Goal: Task Accomplishment & Management: Use online tool/utility

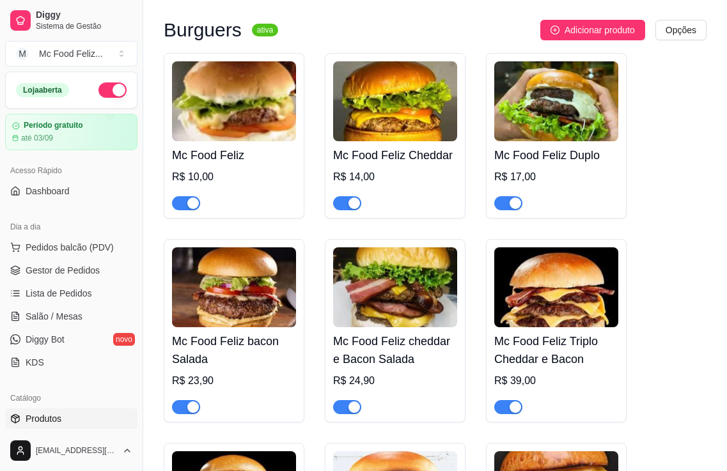
scroll to position [128, 0]
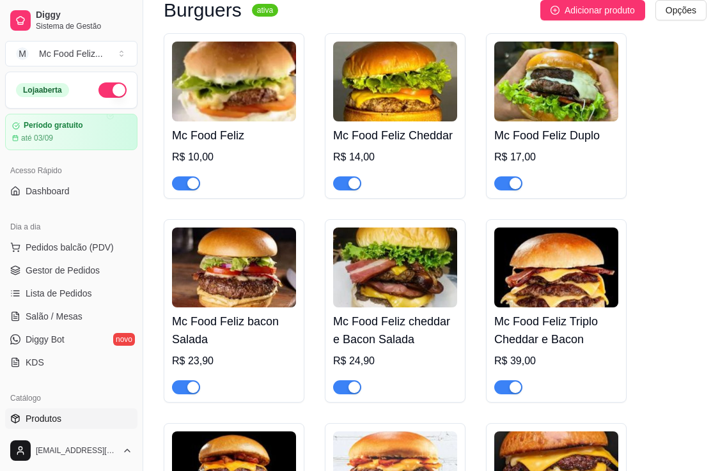
click at [219, 323] on h4 "Mc Food Feliz bacon Salada" at bounding box center [234, 331] width 124 height 36
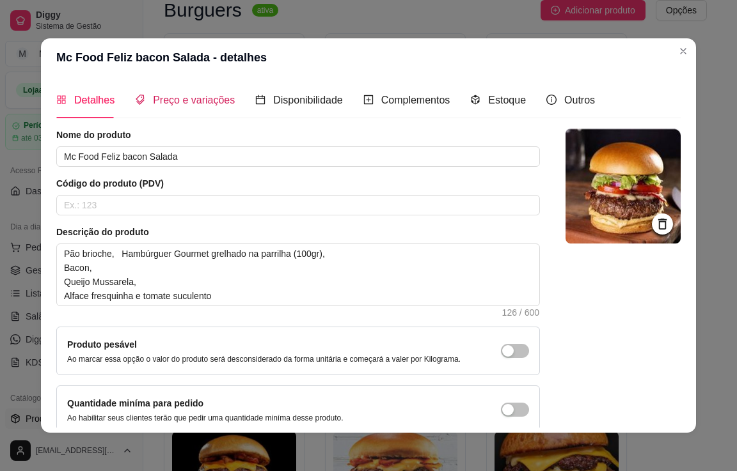
click at [182, 98] on span "Preço e variações" at bounding box center [194, 100] width 82 height 11
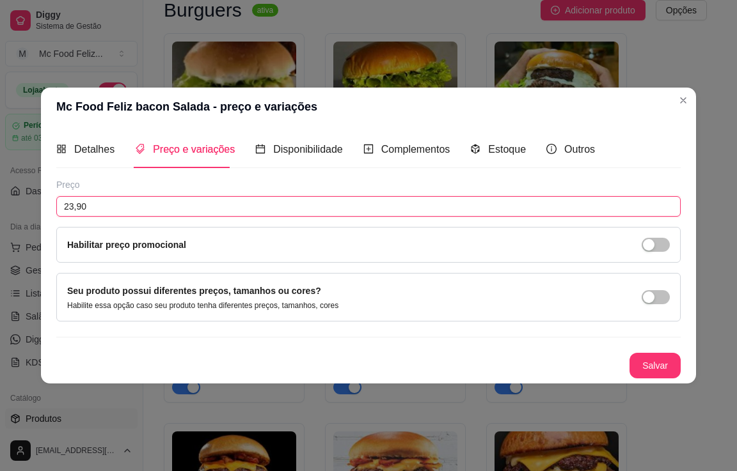
click at [153, 205] on input "23,90" at bounding box center [368, 206] width 624 height 20
type input "23,00"
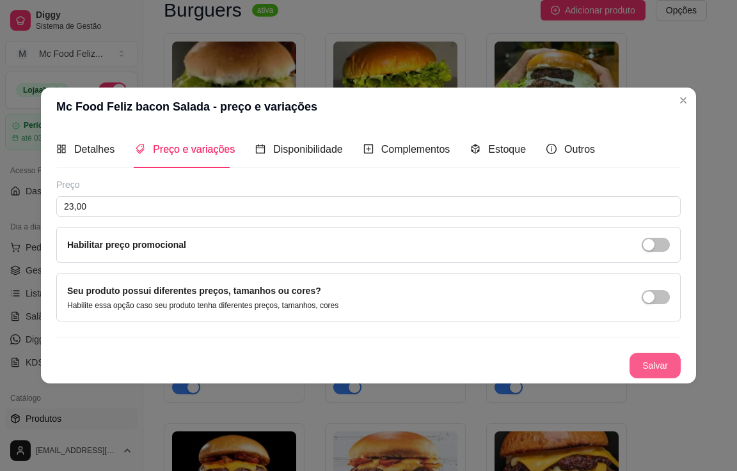
click at [658, 364] on button "Salvar" at bounding box center [654, 366] width 51 height 26
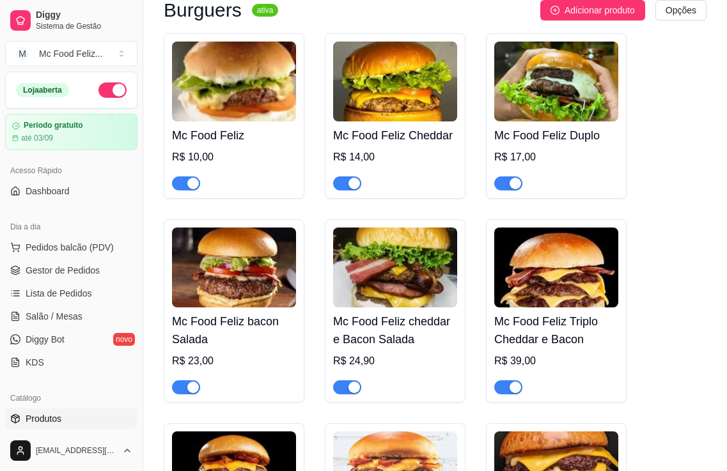
click at [242, 157] on div "R$ 10,00" at bounding box center [234, 157] width 124 height 15
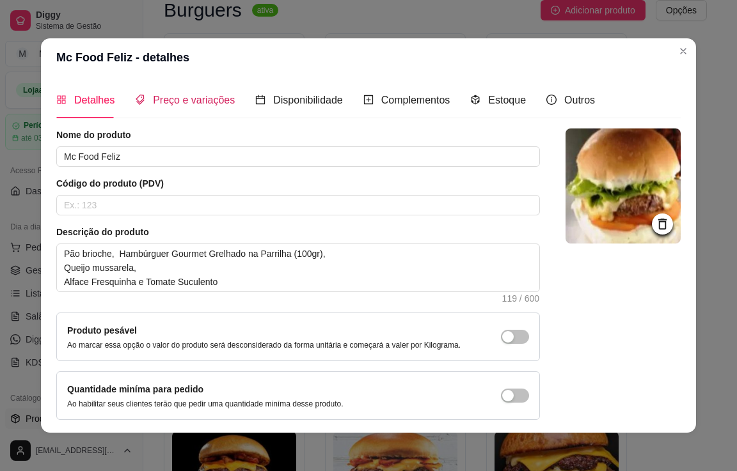
click at [189, 98] on span "Preço e variações" at bounding box center [194, 100] width 82 height 11
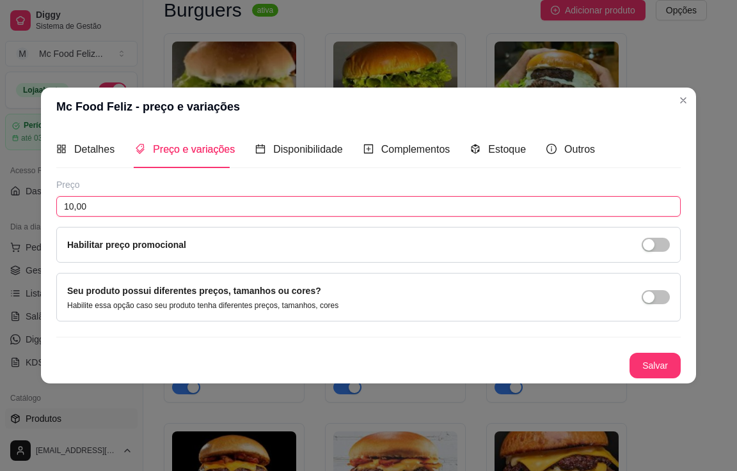
click at [172, 210] on input "10,00" at bounding box center [368, 206] width 624 height 20
type input "10,90"
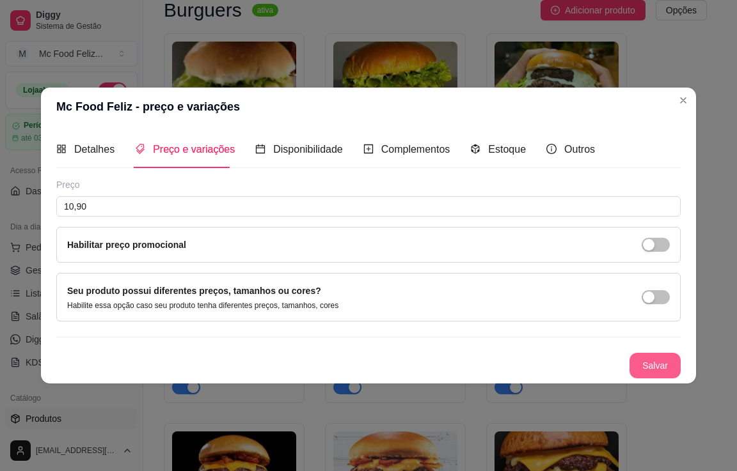
click at [648, 363] on button "Salvar" at bounding box center [654, 366] width 51 height 26
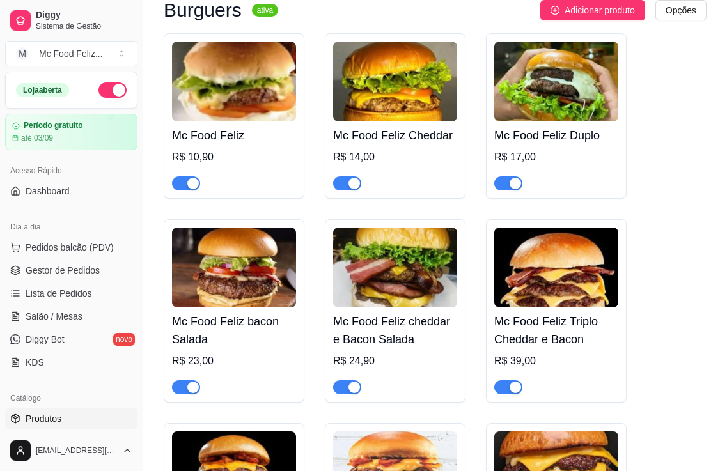
click at [202, 291] on img at bounding box center [234, 268] width 124 height 80
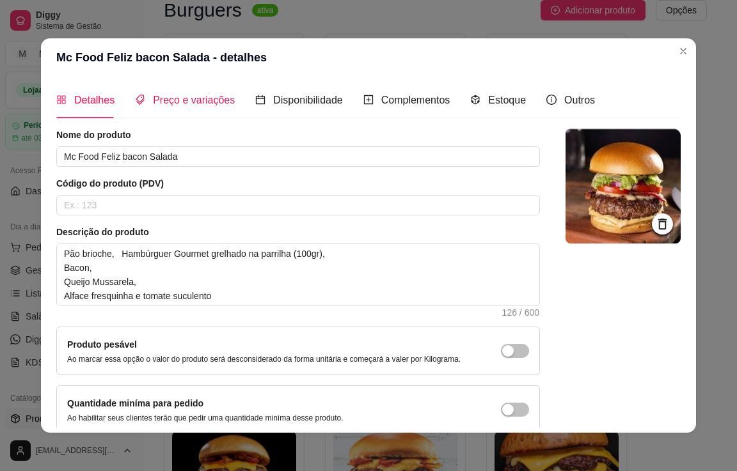
click at [188, 97] on span "Preço e variações" at bounding box center [194, 100] width 82 height 11
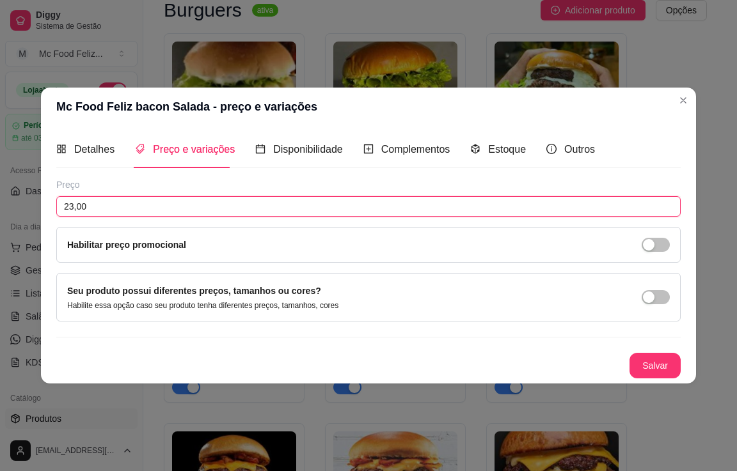
click at [114, 208] on input "23,00" at bounding box center [368, 206] width 624 height 20
type input "19,90"
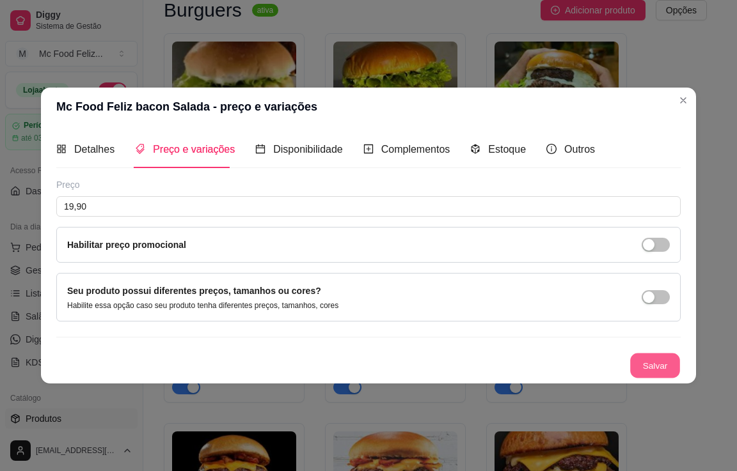
click at [645, 362] on button "Salvar" at bounding box center [655, 365] width 50 height 25
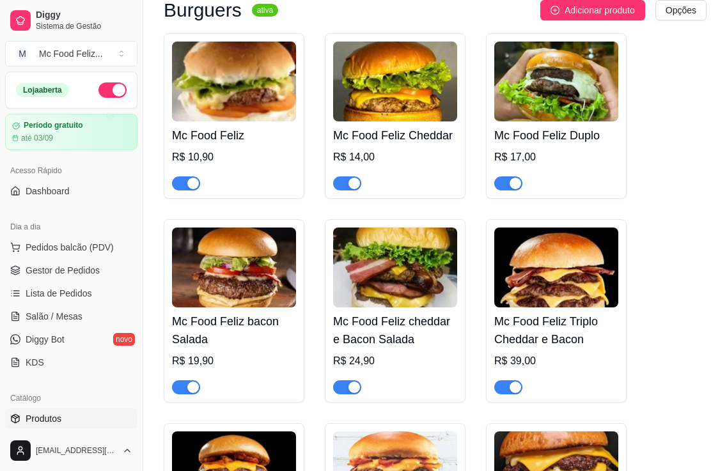
scroll to position [192, 0]
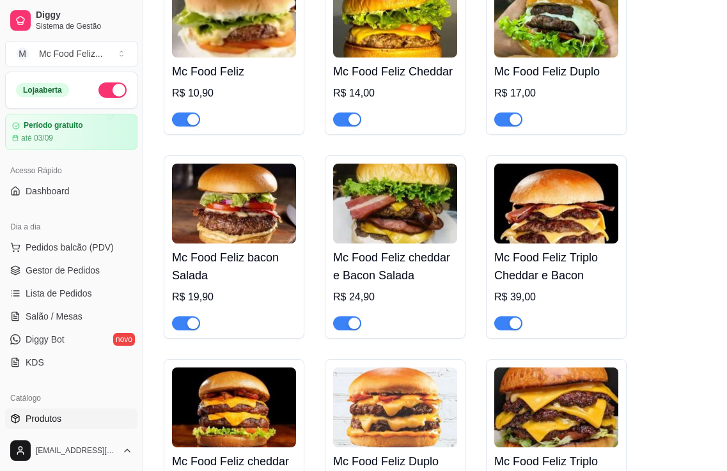
click at [391, 280] on h4 "Mc Food Feliz cheddar e Bacon Salada" at bounding box center [395, 267] width 124 height 36
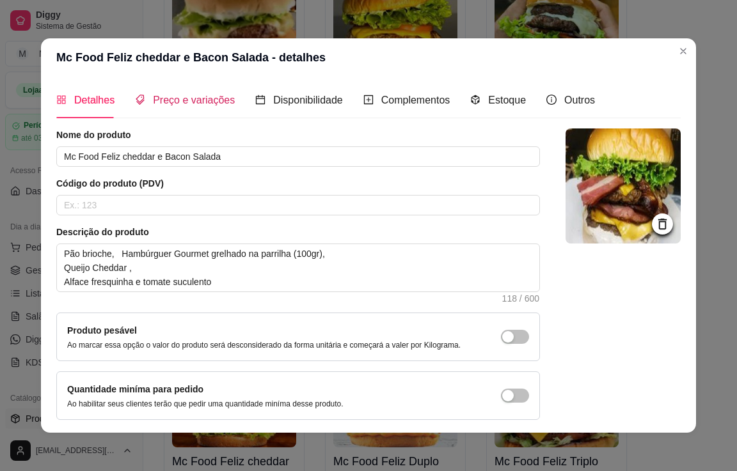
click at [196, 99] on span "Preço e variações" at bounding box center [194, 100] width 82 height 11
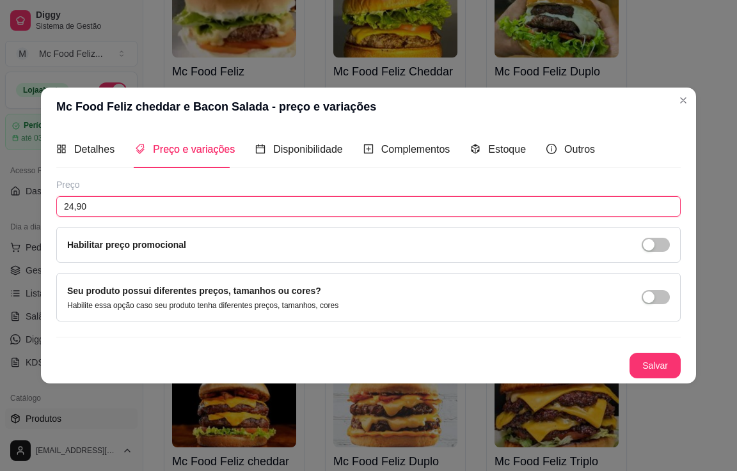
click at [153, 210] on input "24,90" at bounding box center [368, 206] width 624 height 20
type input "23,00"
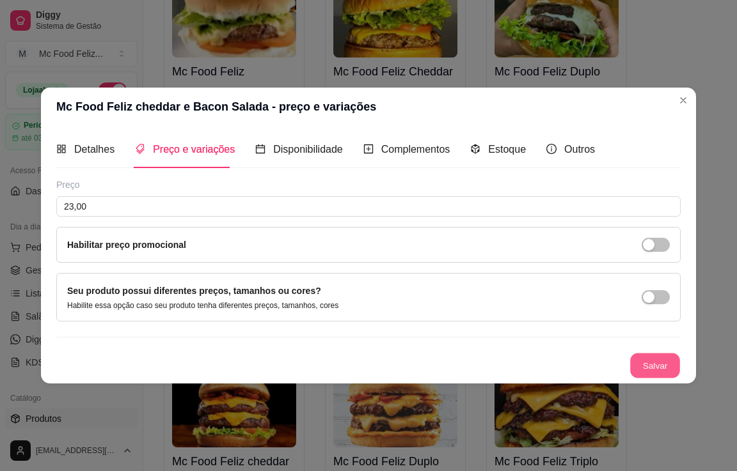
click at [639, 366] on button "Salvar" at bounding box center [655, 365] width 50 height 25
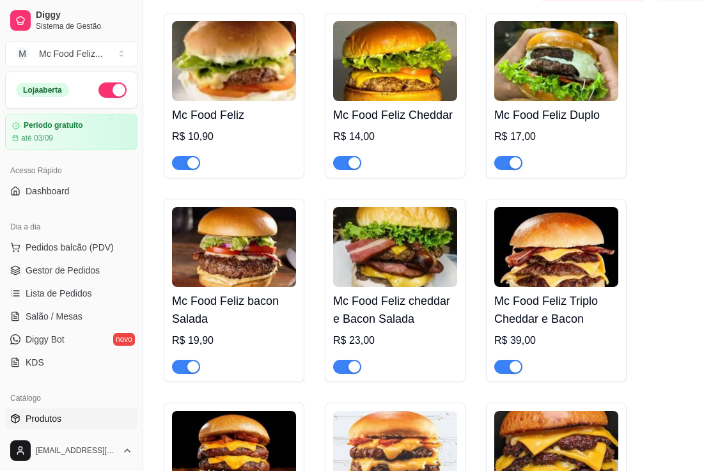
scroll to position [128, 0]
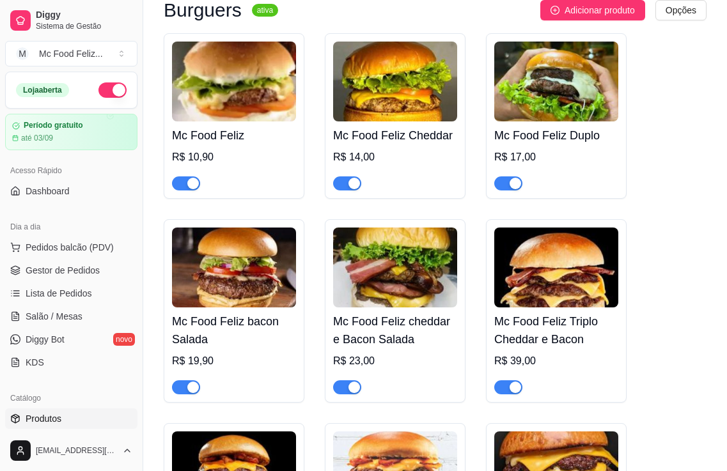
click at [381, 153] on div "R$ 14,00" at bounding box center [395, 157] width 124 height 15
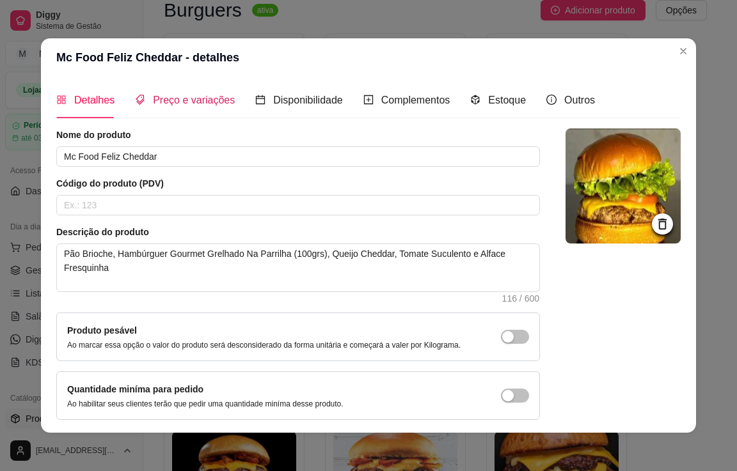
click at [191, 95] on span "Preço e variações" at bounding box center [194, 100] width 82 height 11
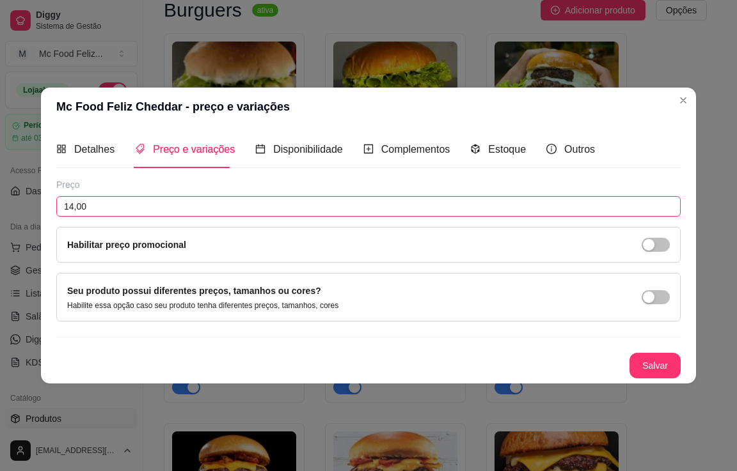
click at [187, 205] on input "14,00" at bounding box center [368, 206] width 624 height 20
type input "14,90"
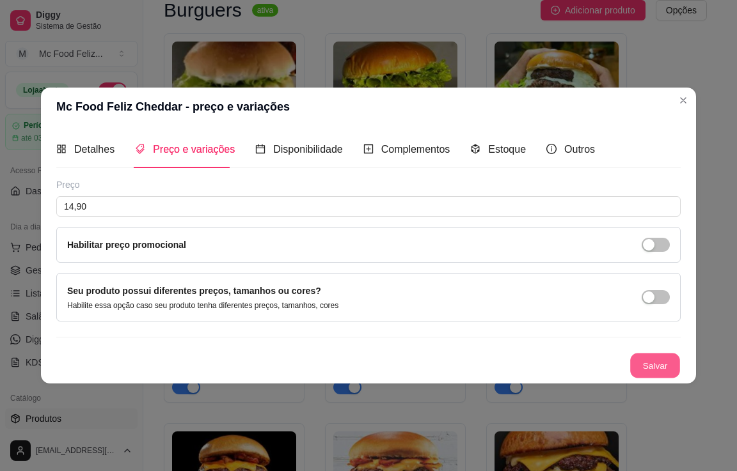
click at [646, 365] on button "Salvar" at bounding box center [655, 365] width 50 height 25
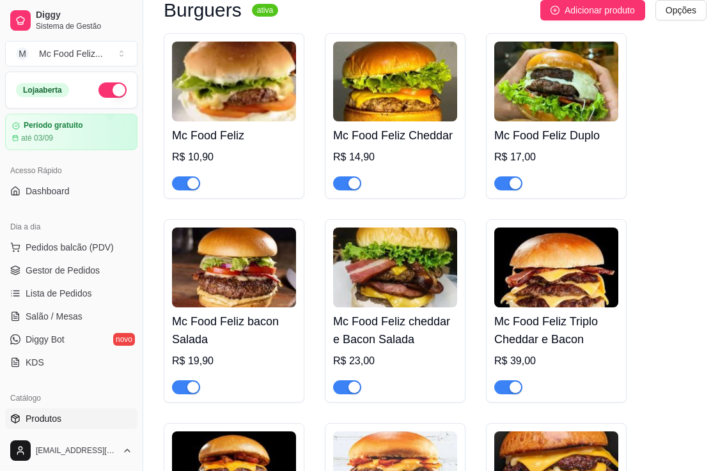
click at [536, 109] on img at bounding box center [556, 82] width 124 height 80
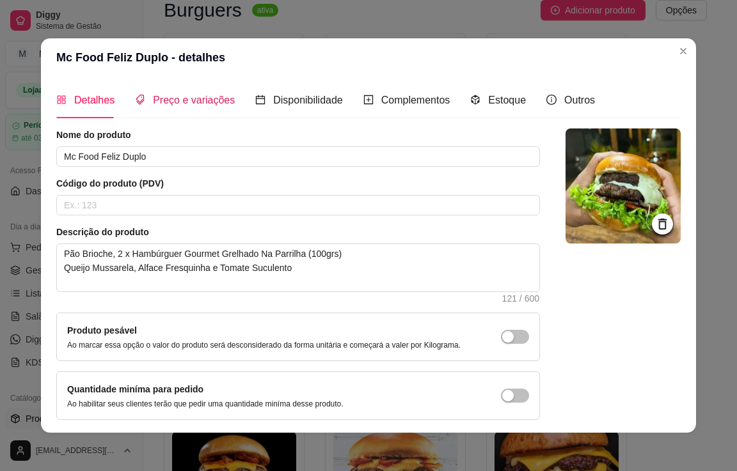
click at [196, 102] on span "Preço e variações" at bounding box center [194, 100] width 82 height 11
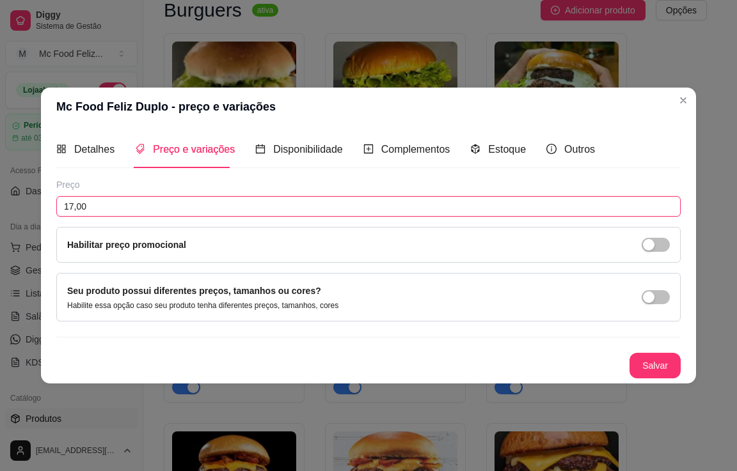
click at [176, 203] on input "17,00" at bounding box center [368, 206] width 624 height 20
type input "17,90"
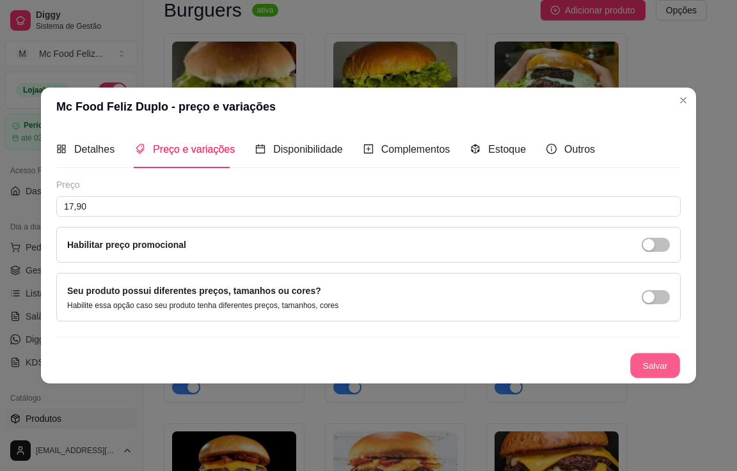
click at [652, 363] on button "Salvar" at bounding box center [655, 365] width 50 height 25
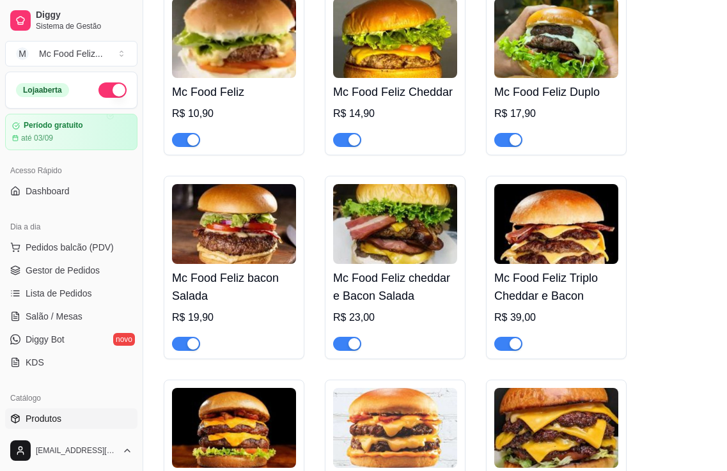
scroll to position [192, 0]
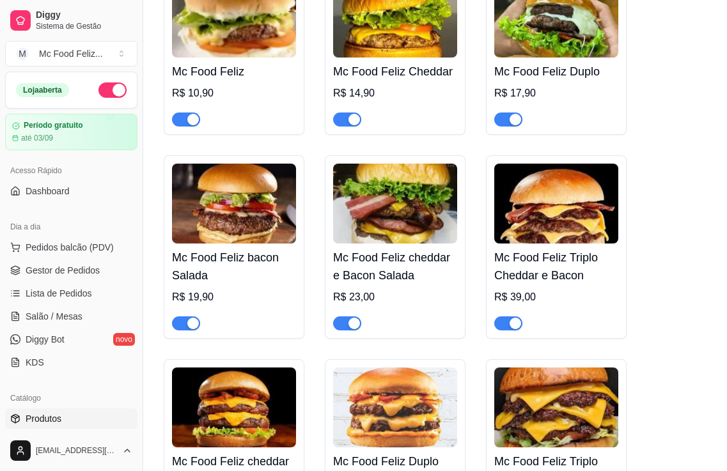
click at [379, 294] on div "R$ 23,00" at bounding box center [395, 297] width 124 height 15
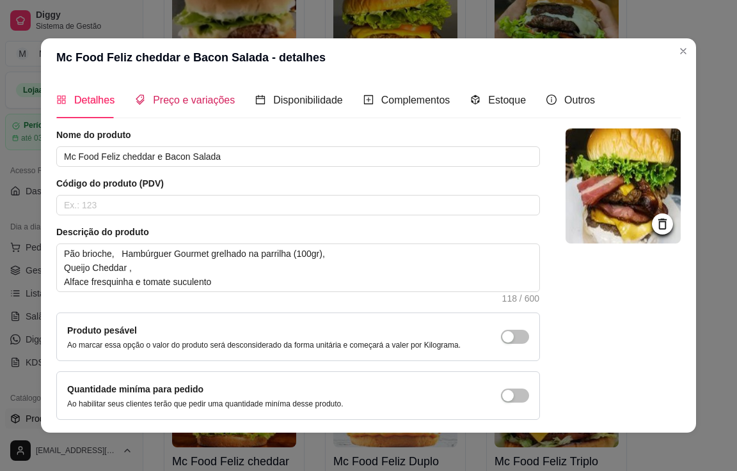
drag, startPoint x: 192, startPoint y: 97, endPoint x: 182, endPoint y: 152, distance: 56.7
click at [192, 96] on span "Preço e variações" at bounding box center [194, 100] width 82 height 11
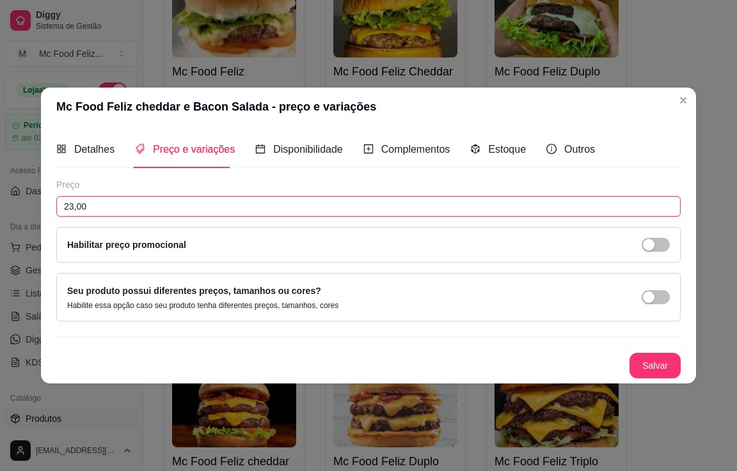
click at [157, 207] on input "23,00" at bounding box center [368, 206] width 624 height 20
type input "23,90"
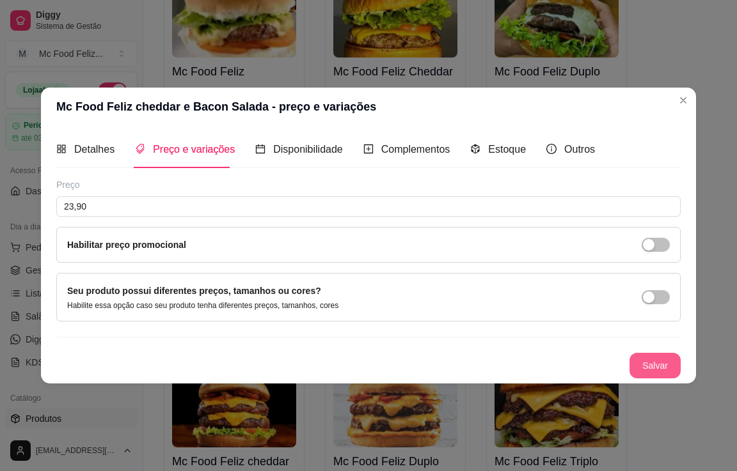
click at [650, 365] on button "Salvar" at bounding box center [654, 366] width 51 height 26
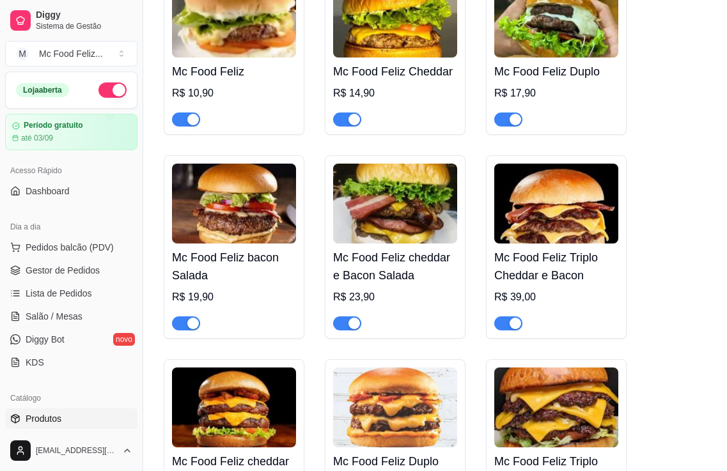
scroll to position [256, 0]
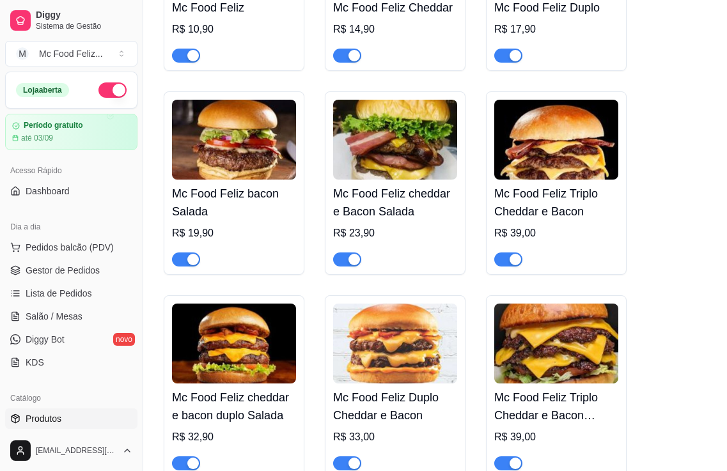
click at [249, 187] on h4 "Mc Food Feliz bacon Salada" at bounding box center [234, 203] width 124 height 36
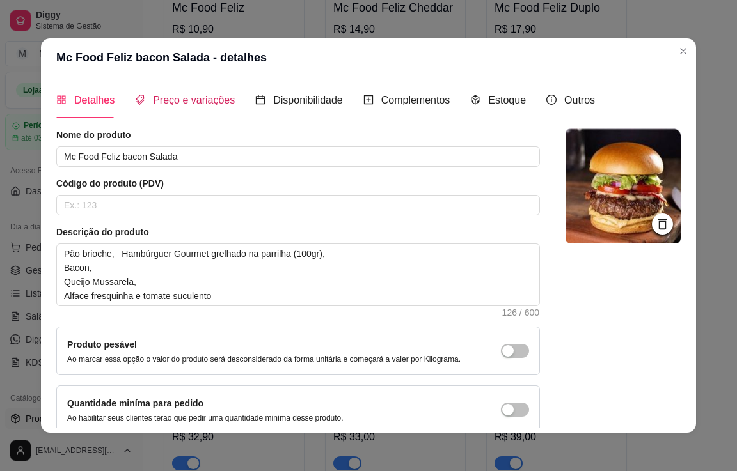
click at [192, 95] on span "Preço e variações" at bounding box center [194, 100] width 82 height 11
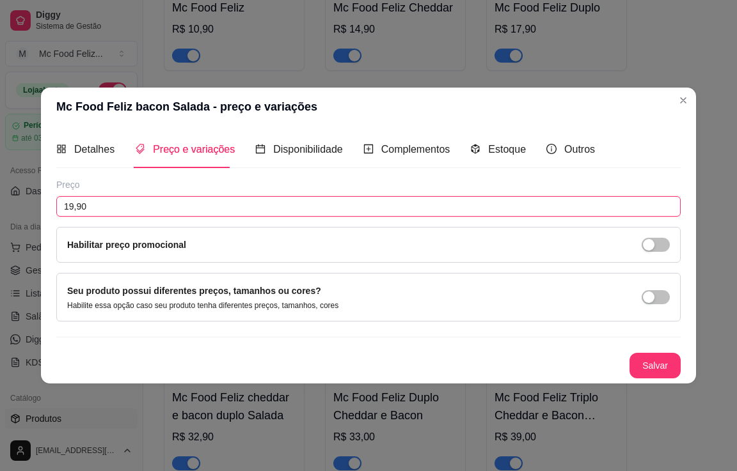
click at [169, 201] on input "19,90" at bounding box center [368, 206] width 624 height 20
type input "20,90"
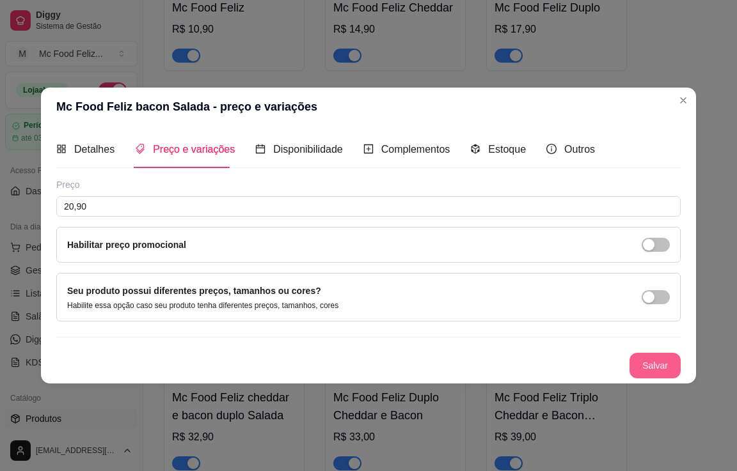
click at [652, 364] on button "Salvar" at bounding box center [654, 366] width 51 height 26
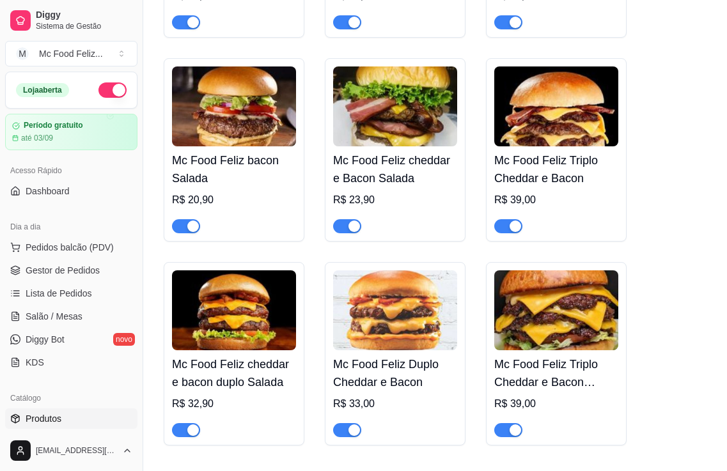
scroll to position [320, 0]
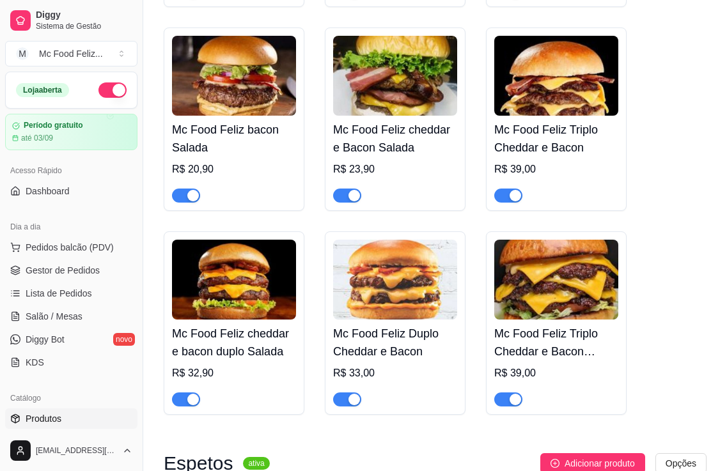
click at [242, 324] on div "Mc Food Feliz cheddar e bacon duplo Salada R$ 32,90" at bounding box center [234, 363] width 124 height 87
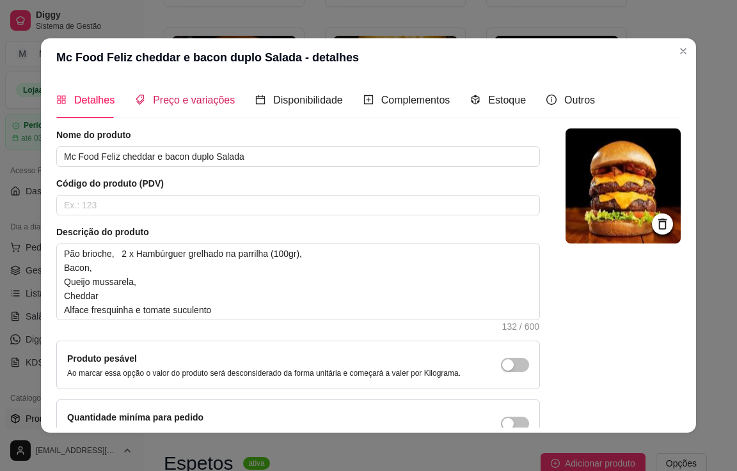
click at [196, 99] on span "Preço e variações" at bounding box center [194, 100] width 82 height 11
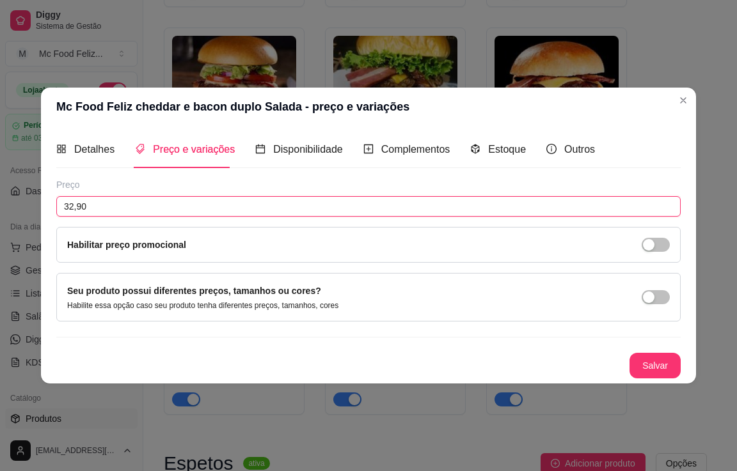
click at [157, 208] on input "32,90" at bounding box center [368, 206] width 624 height 20
type input "29,90"
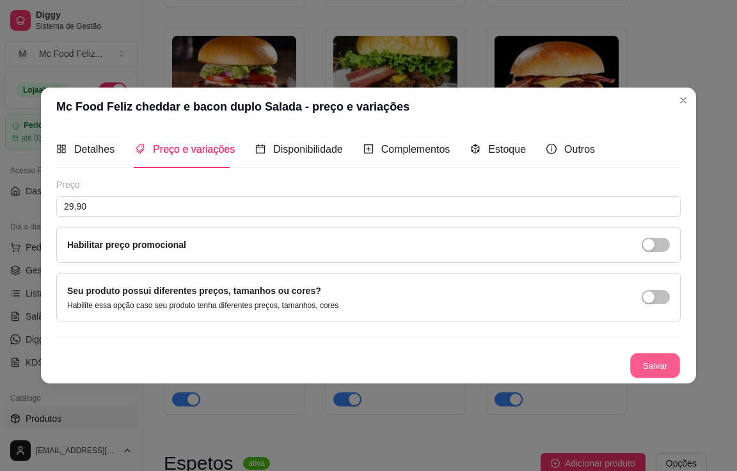
click at [651, 359] on button "Salvar" at bounding box center [655, 365] width 50 height 25
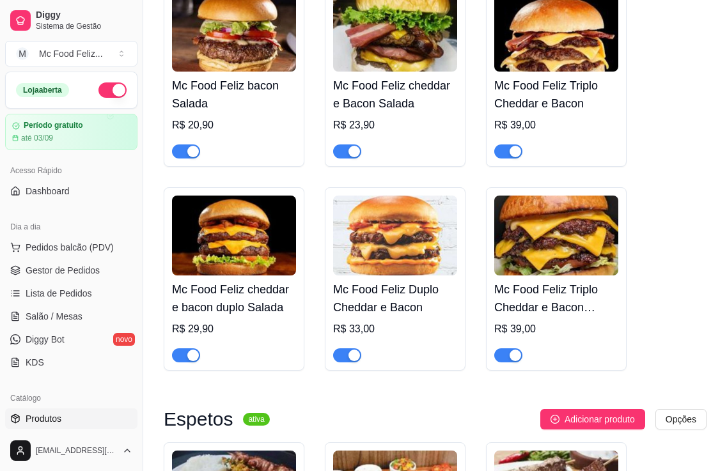
scroll to position [384, 0]
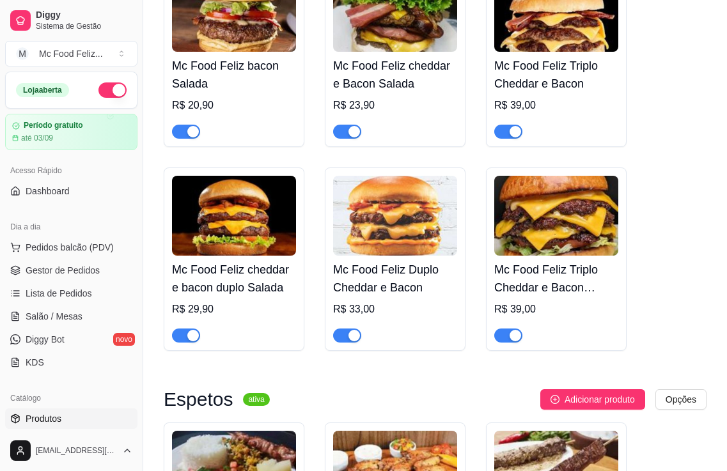
click at [401, 230] on img at bounding box center [395, 216] width 124 height 80
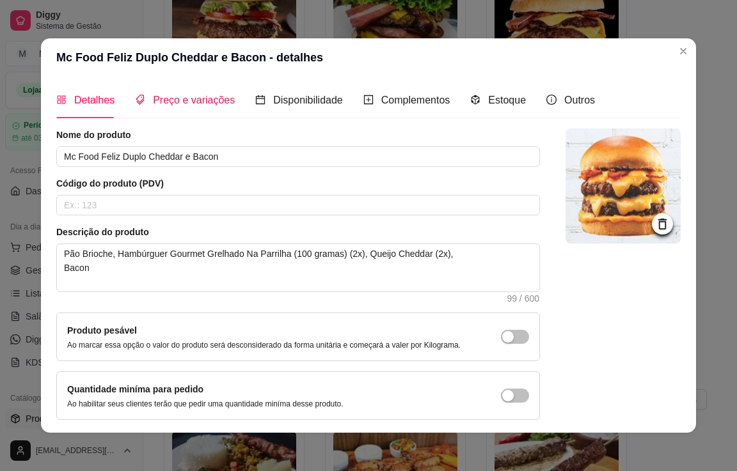
click at [191, 97] on span "Preço e variações" at bounding box center [194, 100] width 82 height 11
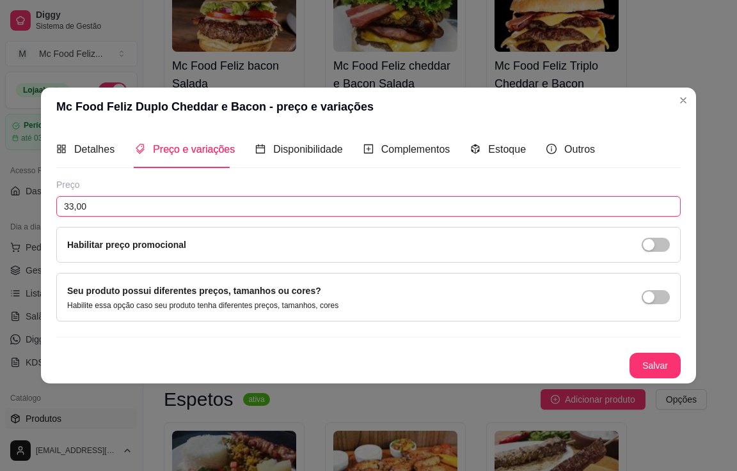
click at [157, 208] on input "33,00" at bounding box center [368, 206] width 624 height 20
type input "28,90"
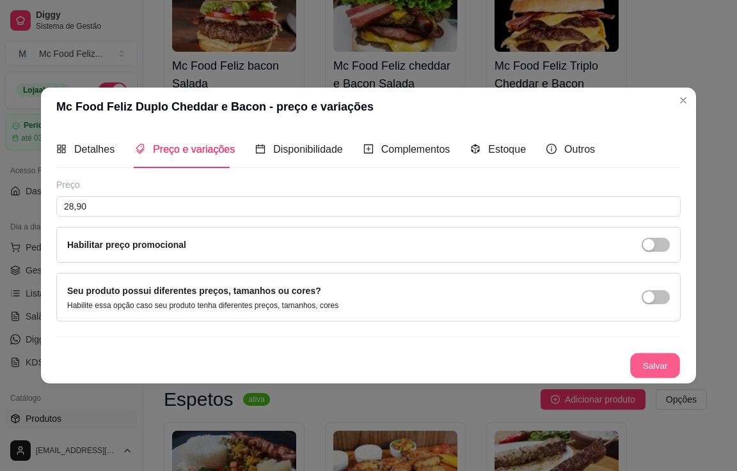
click at [662, 359] on button "Salvar" at bounding box center [655, 365] width 50 height 25
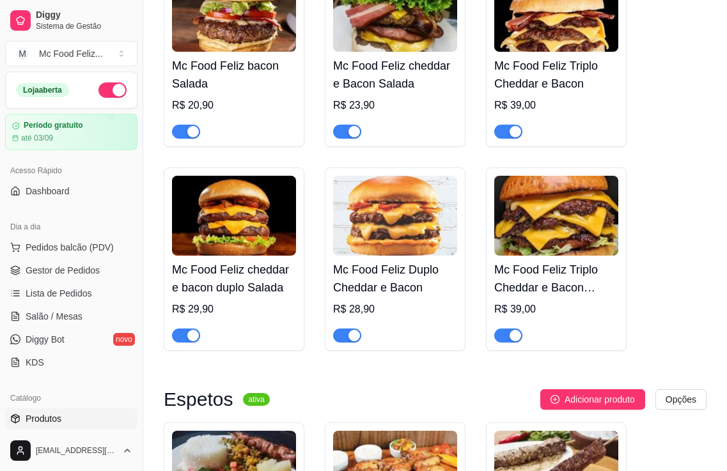
click at [544, 254] on img at bounding box center [556, 216] width 124 height 80
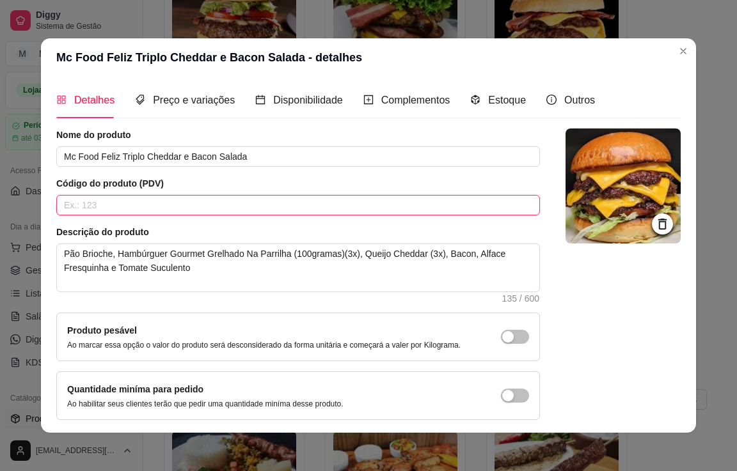
click at [173, 203] on input "text" at bounding box center [297, 205] width 483 height 20
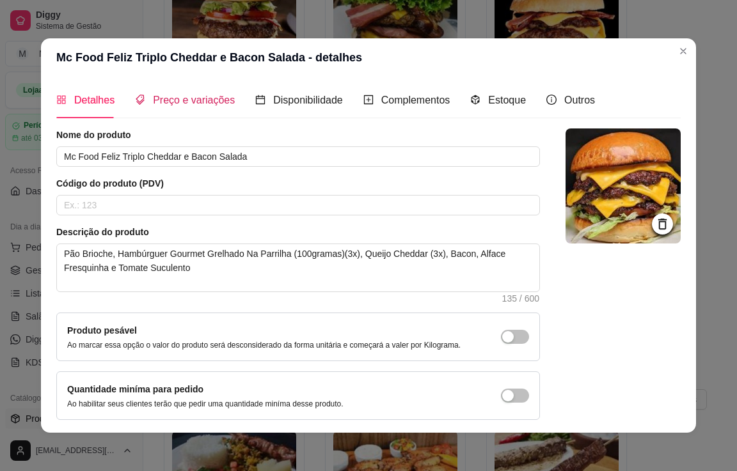
click at [153, 98] on span "Preço e variações" at bounding box center [194, 100] width 82 height 11
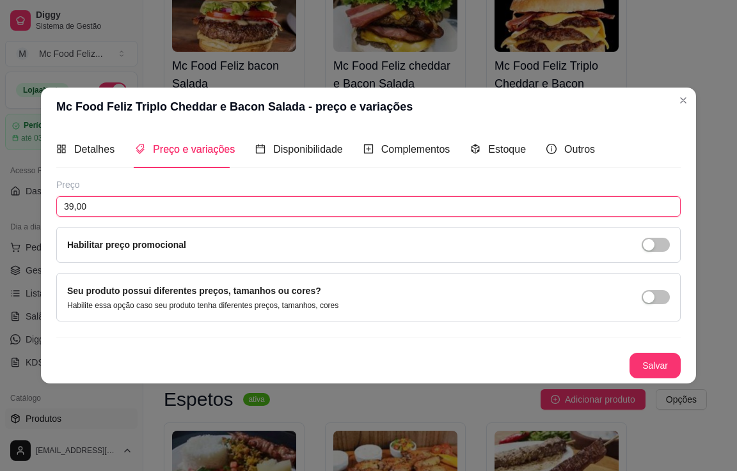
click at [159, 207] on input "39,00" at bounding box center [368, 206] width 624 height 20
type input "36,90"
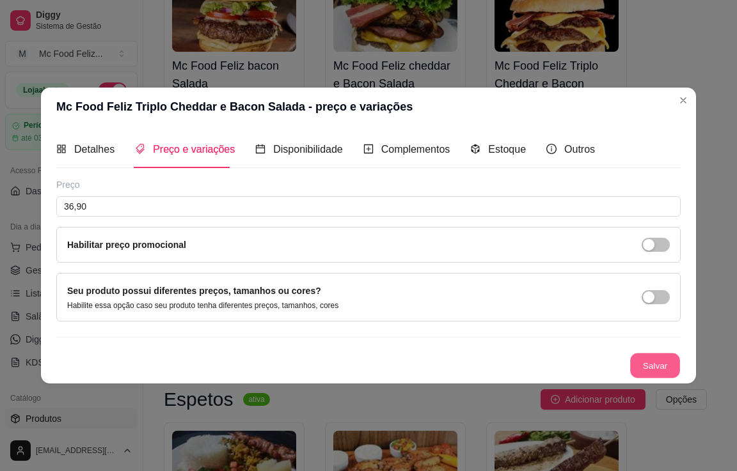
click at [641, 360] on button "Salvar" at bounding box center [655, 365] width 50 height 25
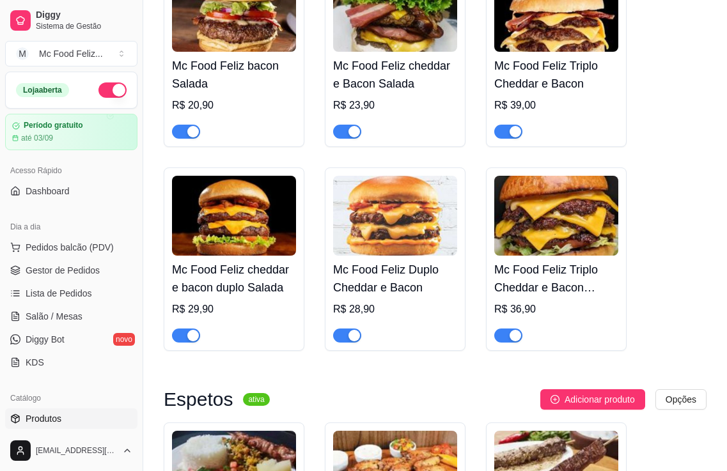
scroll to position [320, 0]
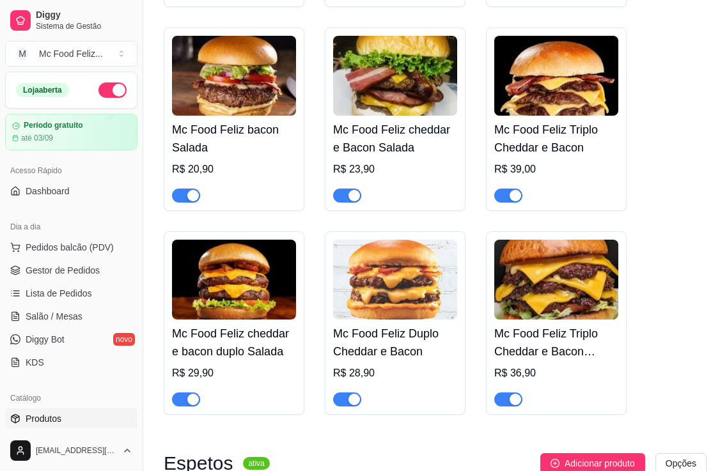
click at [548, 338] on h4 "Mc Food Feliz Triplo Cheddar e Bacon Salada" at bounding box center [556, 343] width 124 height 36
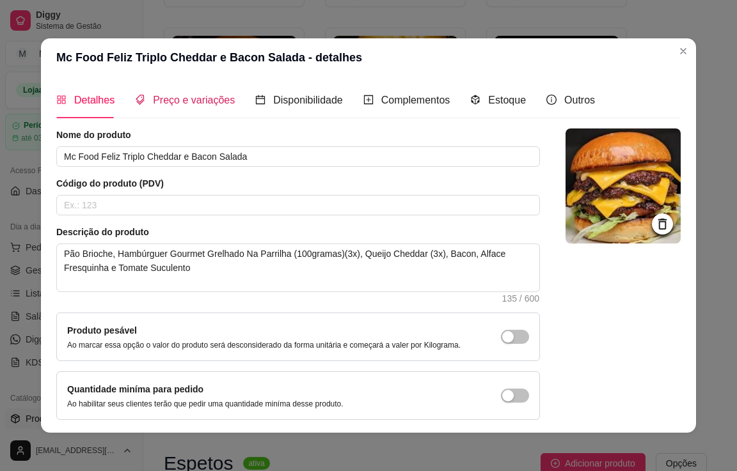
click at [191, 101] on span "Preço e variações" at bounding box center [194, 100] width 82 height 11
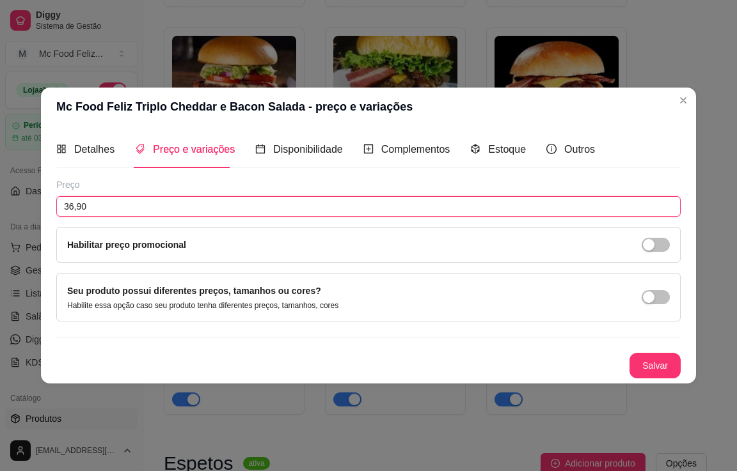
click at [125, 204] on input "36,90" at bounding box center [368, 206] width 624 height 20
type input "37,90"
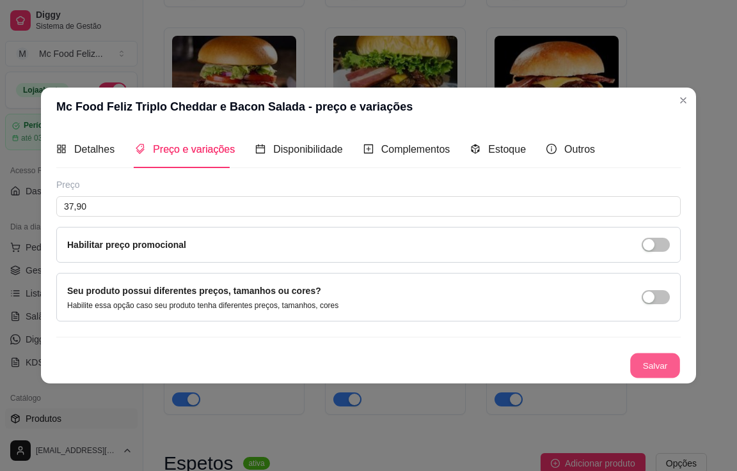
click at [645, 358] on button "Salvar" at bounding box center [655, 365] width 50 height 25
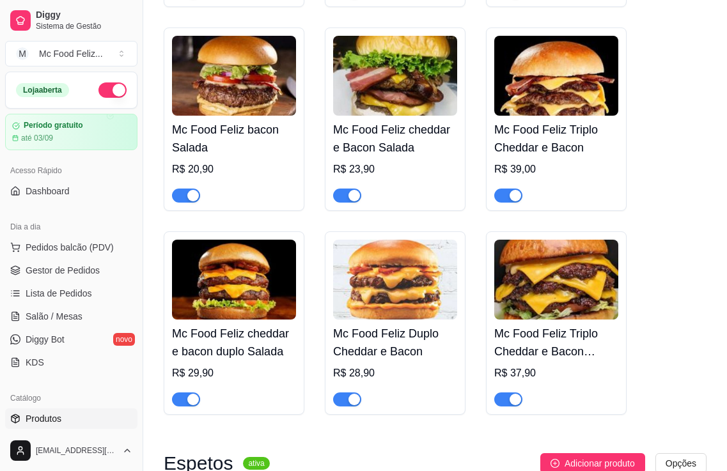
click at [524, 142] on h4 "Mc Food Feliz Triplo Cheddar e Bacon" at bounding box center [556, 139] width 124 height 36
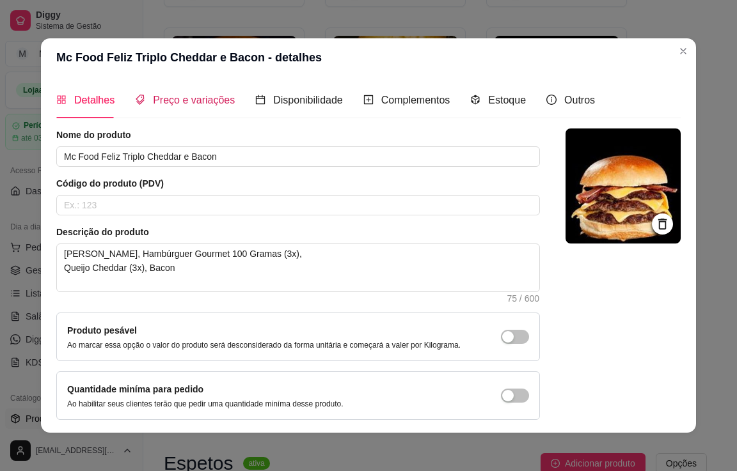
click at [200, 102] on span "Preço e variações" at bounding box center [194, 100] width 82 height 11
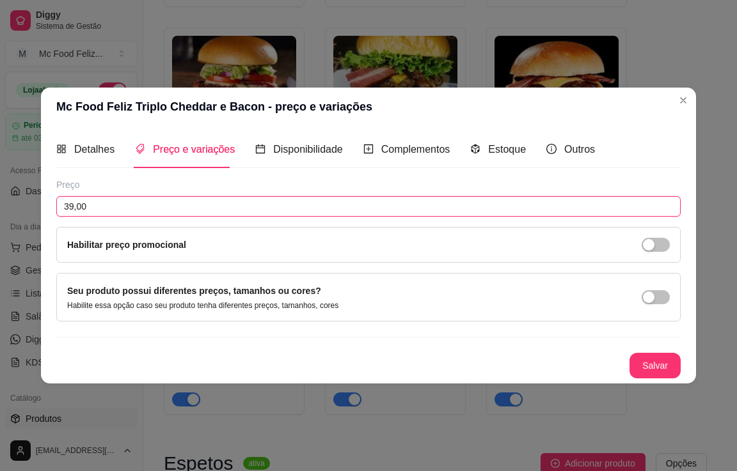
click at [176, 198] on input "39,00" at bounding box center [368, 206] width 624 height 20
type input "36,90"
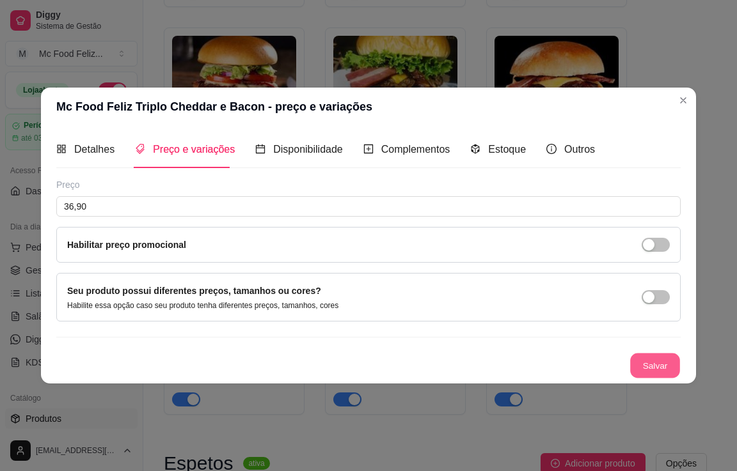
click at [647, 365] on button "Salvar" at bounding box center [655, 365] width 50 height 25
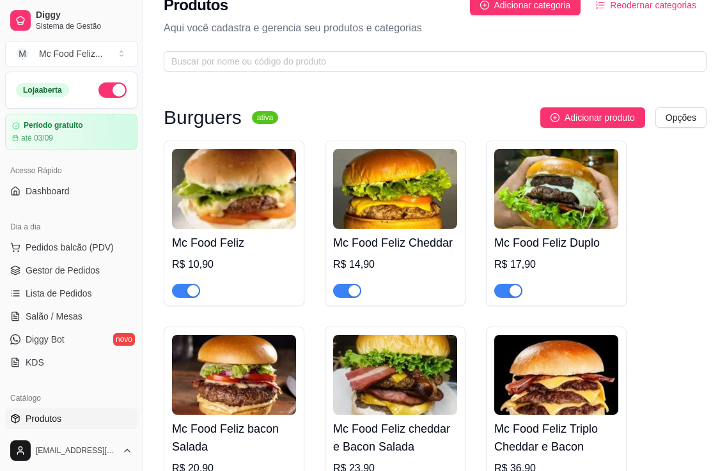
scroll to position [0, 0]
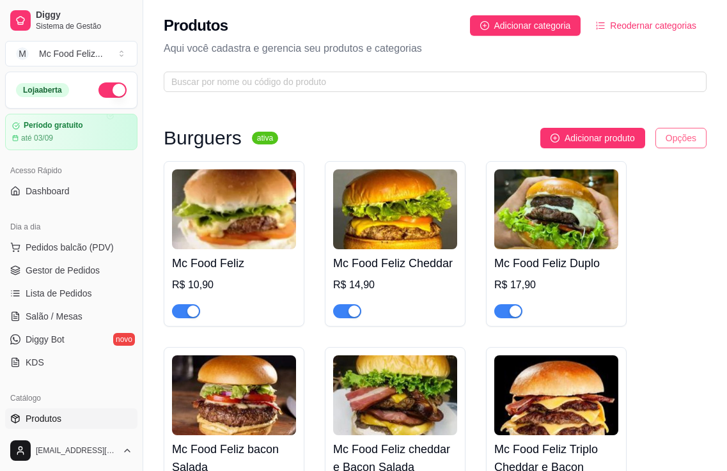
click at [674, 135] on html "Diggy Sistema de Gestão M Mc Food Feliz ... Loja aberta Período gratuito até 03…" at bounding box center [363, 235] width 727 height 471
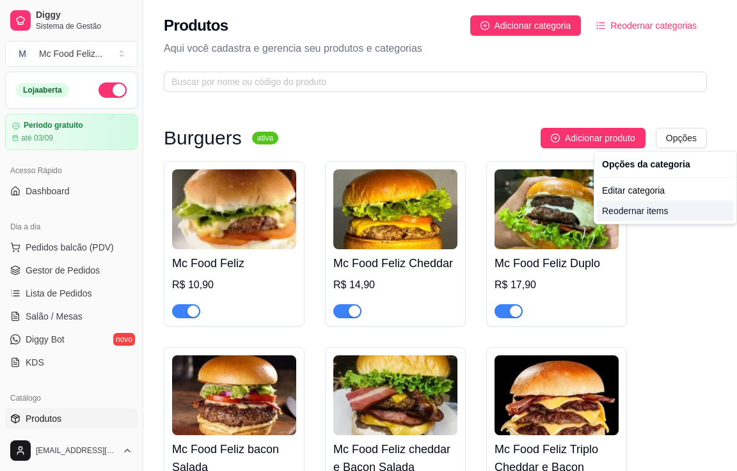
click at [631, 210] on div "Reodernar items" at bounding box center [665, 211] width 137 height 20
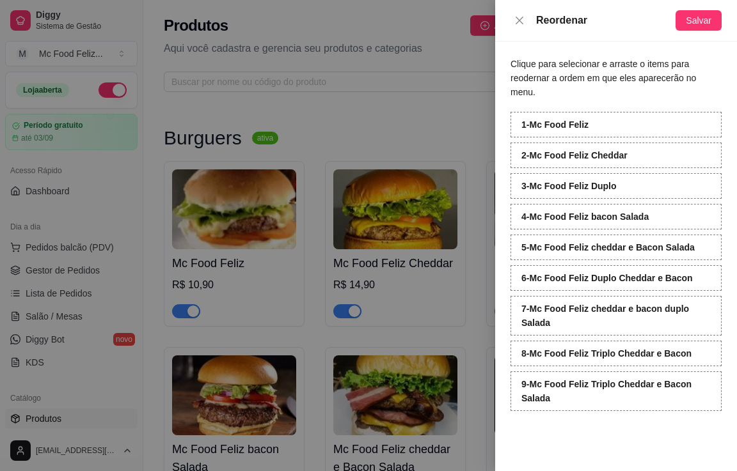
click at [464, 304] on div at bounding box center [368, 235] width 737 height 471
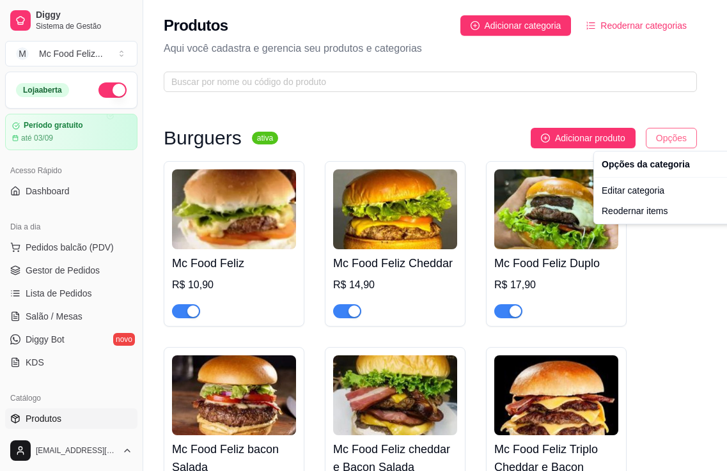
click at [682, 141] on html "Diggy Sistema de Gestão M Mc Food Feliz ... Loja aberta Período gratuito até 03…" at bounding box center [363, 235] width 727 height 471
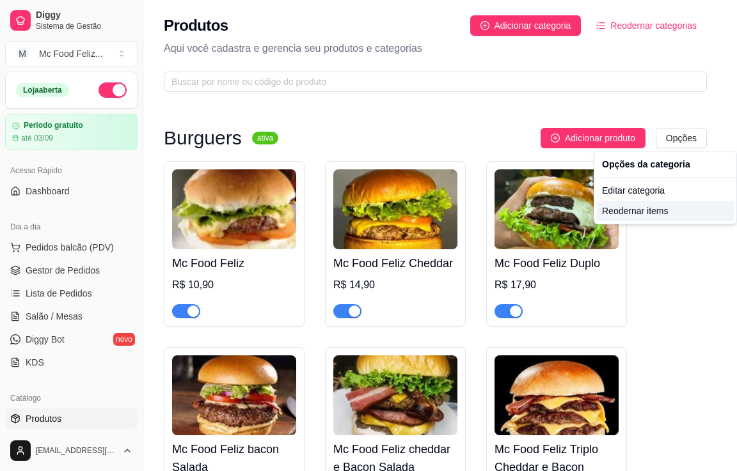
click at [646, 210] on div "Reodernar items" at bounding box center [665, 211] width 137 height 20
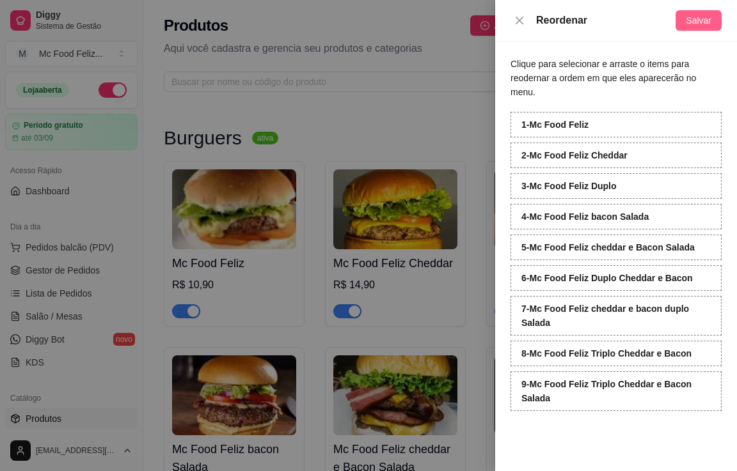
click at [698, 15] on span "Salvar" at bounding box center [698, 20] width 26 height 14
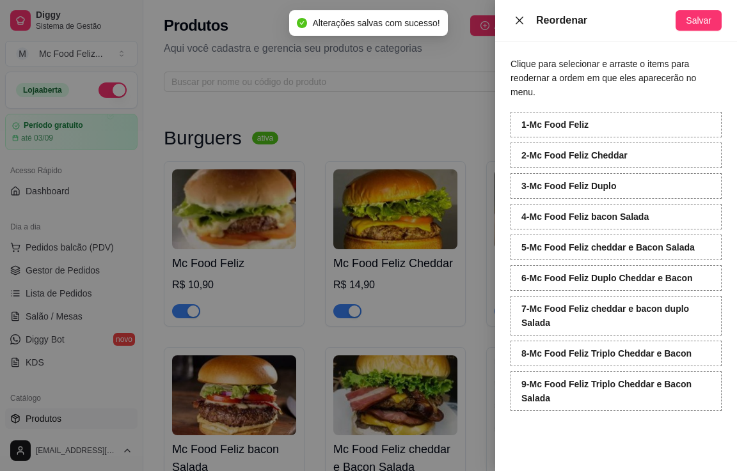
click at [517, 15] on button "Close" at bounding box center [519, 21] width 18 height 12
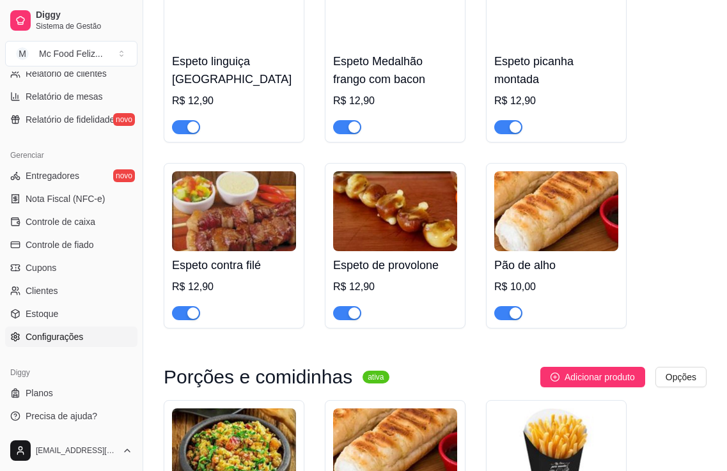
scroll to position [449, 0]
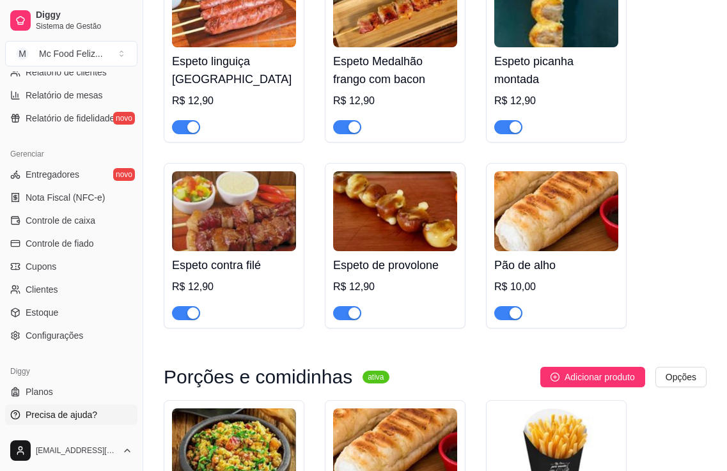
click at [56, 412] on span "Precisa de ajuda?" at bounding box center [62, 415] width 72 height 13
click at [72, 333] on span "Configurações" at bounding box center [55, 335] width 58 height 13
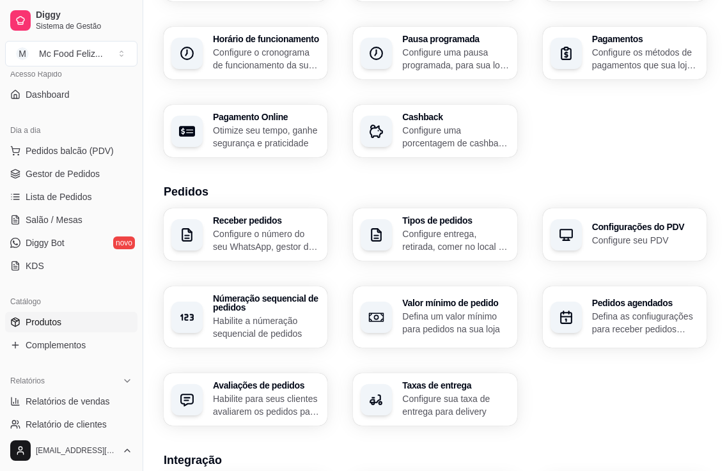
scroll to position [65, 0]
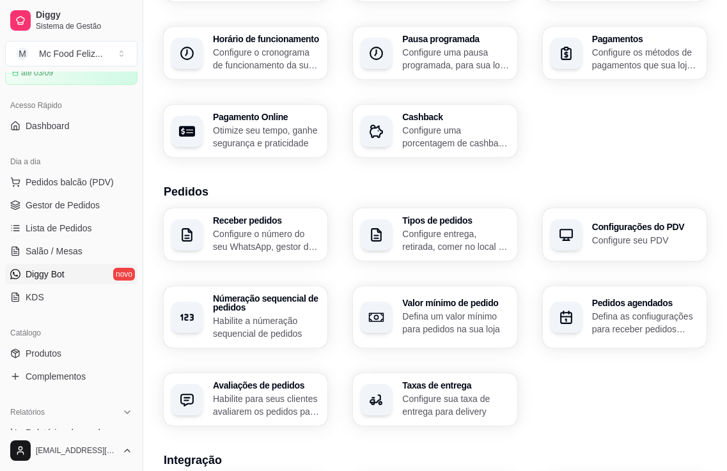
click at [54, 275] on span "Diggy Bot" at bounding box center [45, 274] width 39 height 13
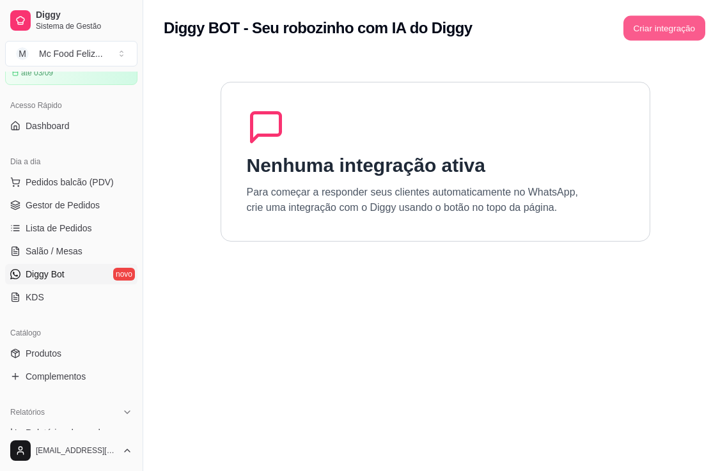
click at [673, 30] on button "Criar integração" at bounding box center [664, 28] width 82 height 25
click at [646, 29] on button "Criar integração" at bounding box center [664, 28] width 84 height 26
click at [76, 274] on link "Diggy Bot novo" at bounding box center [71, 274] width 132 height 20
click at [655, 31] on button "Criar integração" at bounding box center [664, 28] width 82 height 25
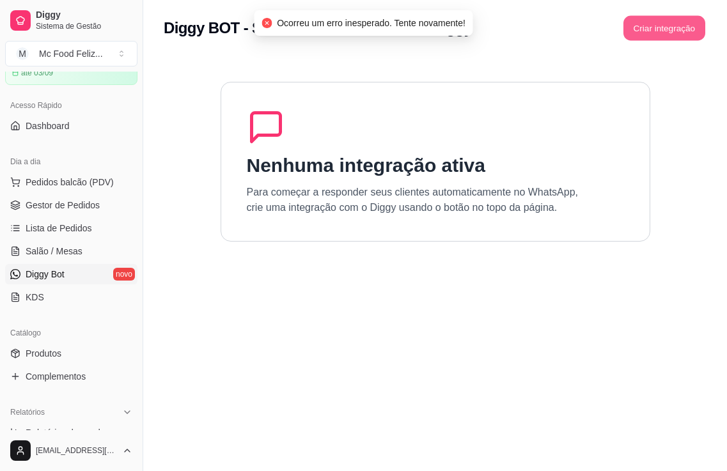
click at [655, 31] on button "Criar integração" at bounding box center [664, 28] width 82 height 25
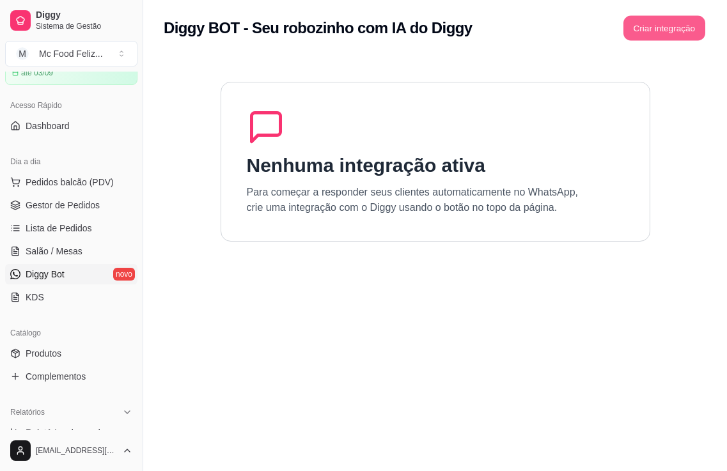
click at [655, 31] on button "Criar integração" at bounding box center [664, 28] width 82 height 25
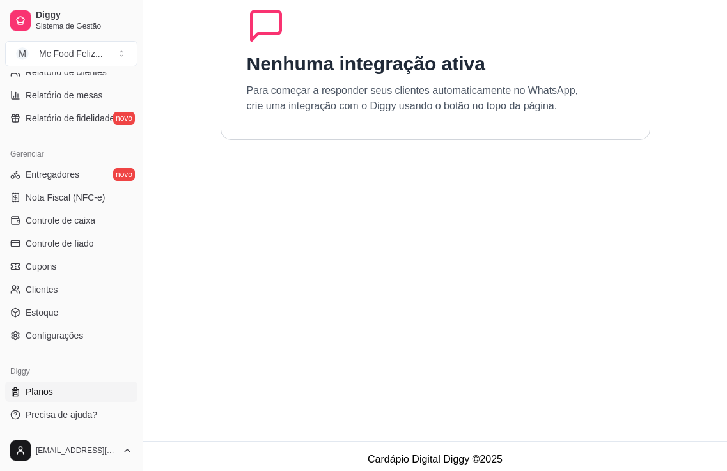
scroll to position [108, 0]
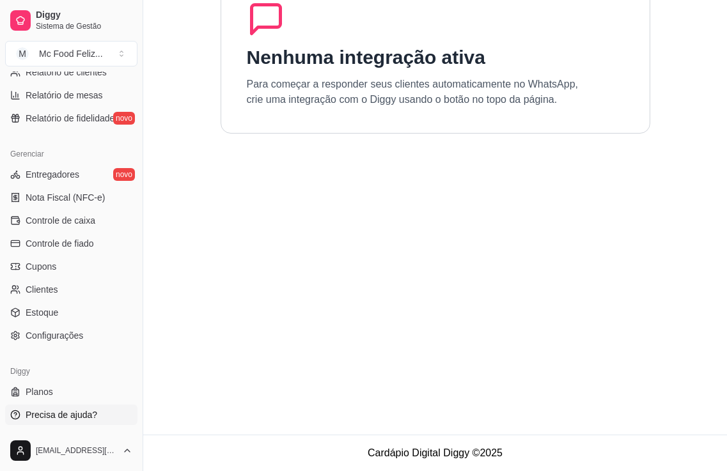
click at [51, 421] on span "Precisa de ajuda?" at bounding box center [62, 415] width 72 height 13
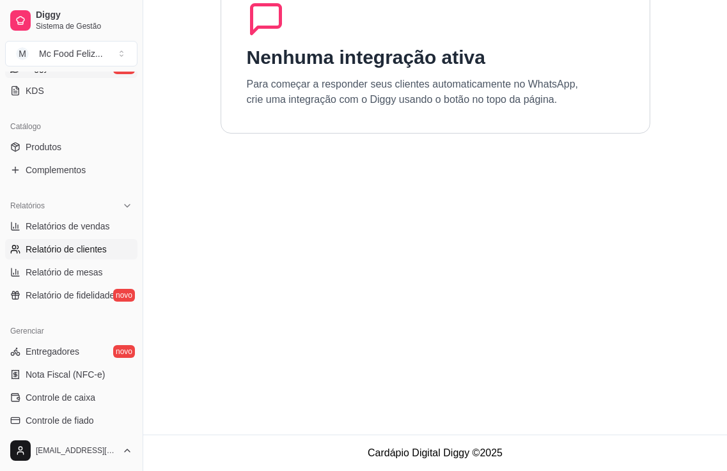
scroll to position [193, 0]
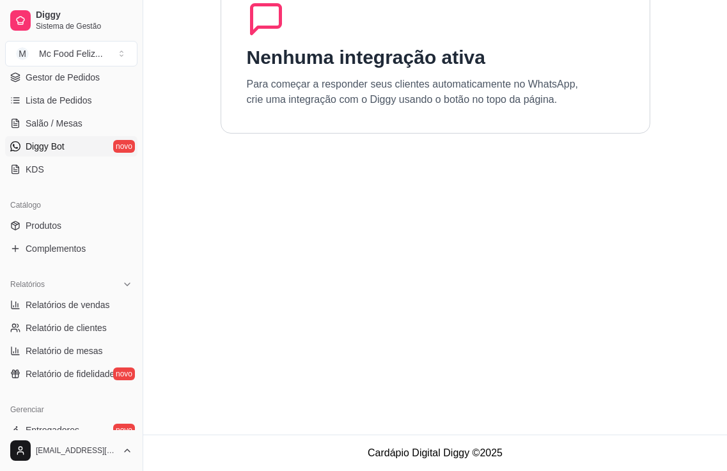
click at [73, 142] on link "Diggy Bot novo" at bounding box center [71, 146] width 132 height 20
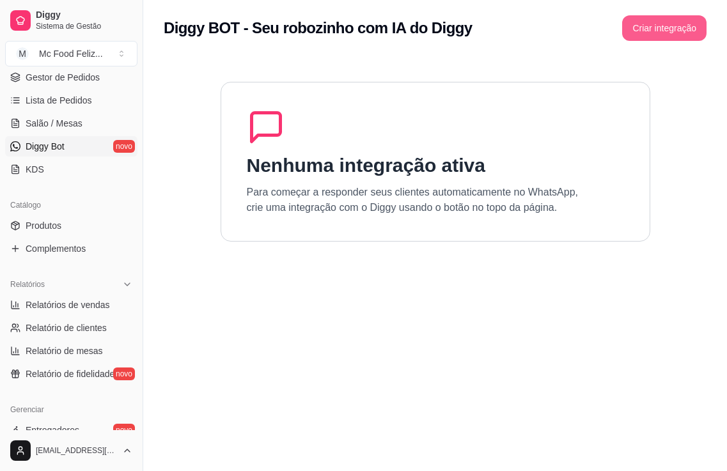
click at [663, 29] on button "Criar integração" at bounding box center [664, 28] width 84 height 26
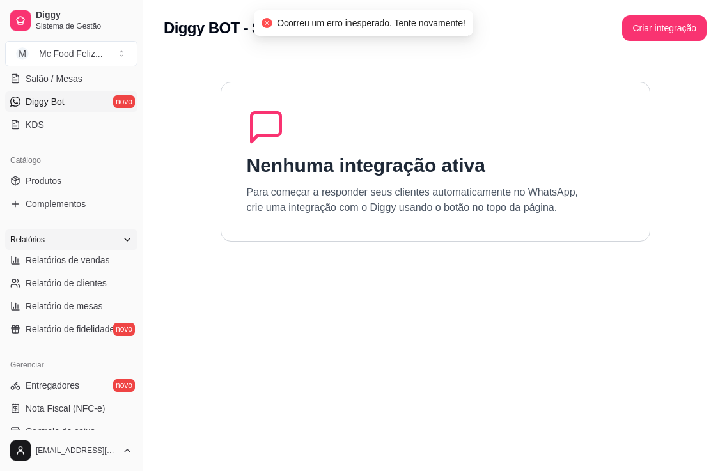
scroll to position [449, 0]
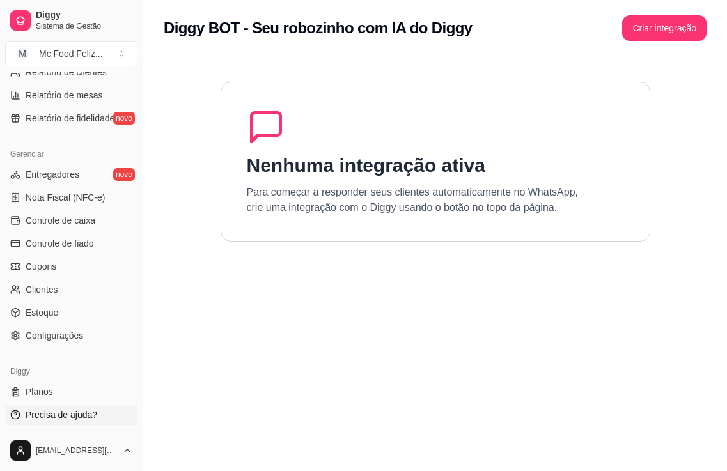
click at [58, 416] on span "Precisa de ajuda?" at bounding box center [62, 415] width 72 height 13
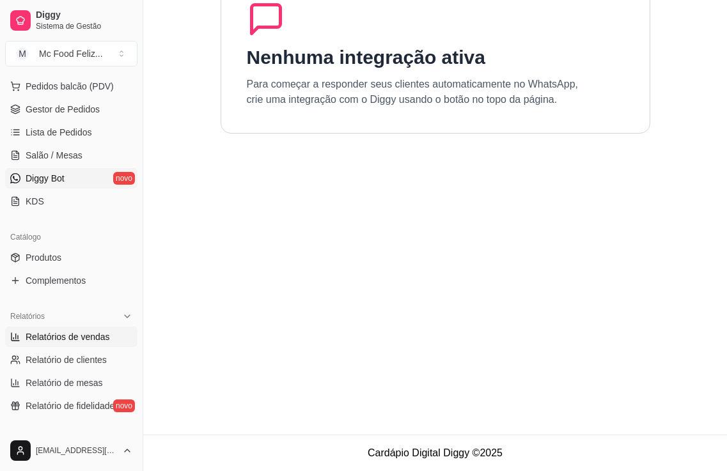
scroll to position [65, 0]
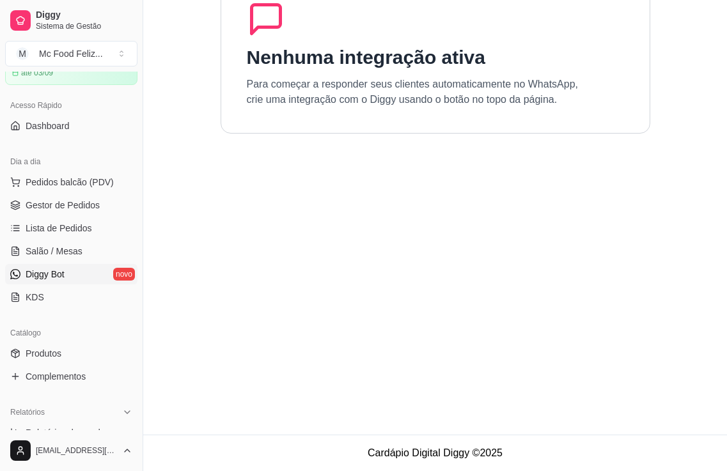
click at [95, 275] on link "Diggy Bot novo" at bounding box center [71, 274] width 132 height 20
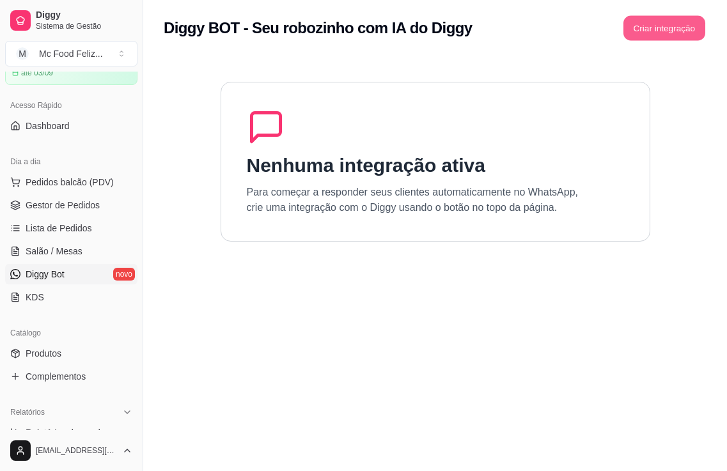
click at [671, 33] on button "Criar integração" at bounding box center [664, 28] width 82 height 25
click at [661, 25] on button "Criar integração" at bounding box center [664, 28] width 84 height 26
click at [553, 314] on section "Nenhuma integração ativa Para começar a responder seus clientes automaticamente…" at bounding box center [435, 291] width 543 height 471
